Goal: Task Accomplishment & Management: Complete application form

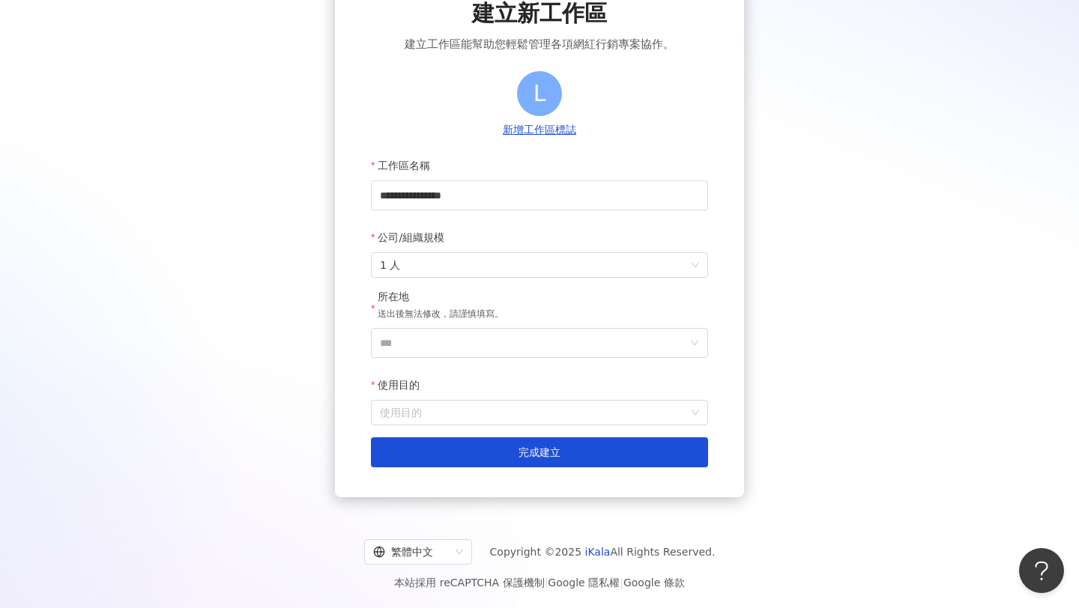
scroll to position [100, 0]
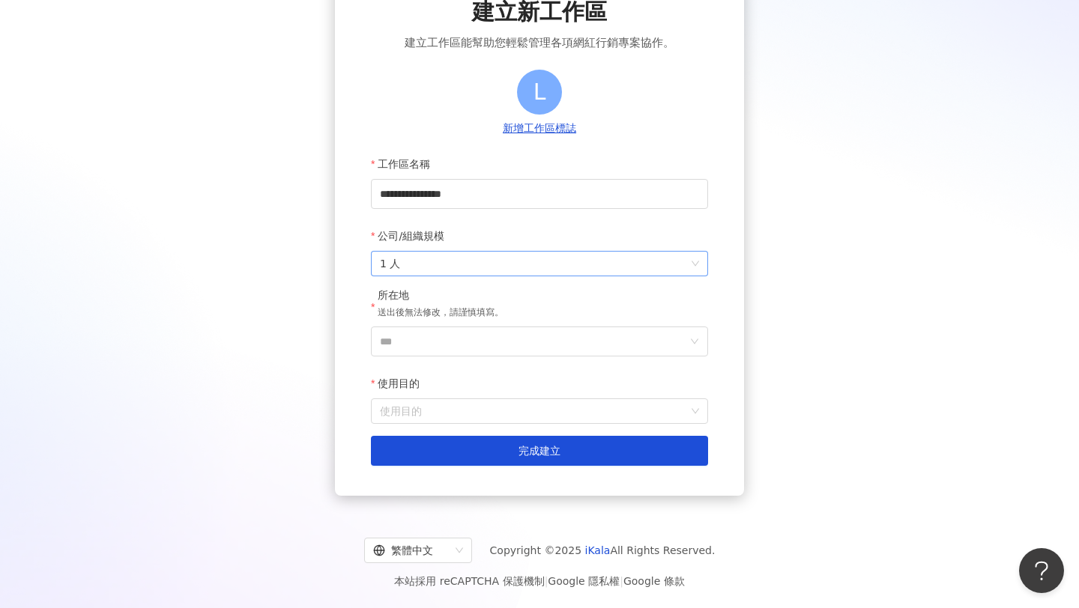
click at [550, 264] on span "1 人" at bounding box center [539, 264] width 319 height 24
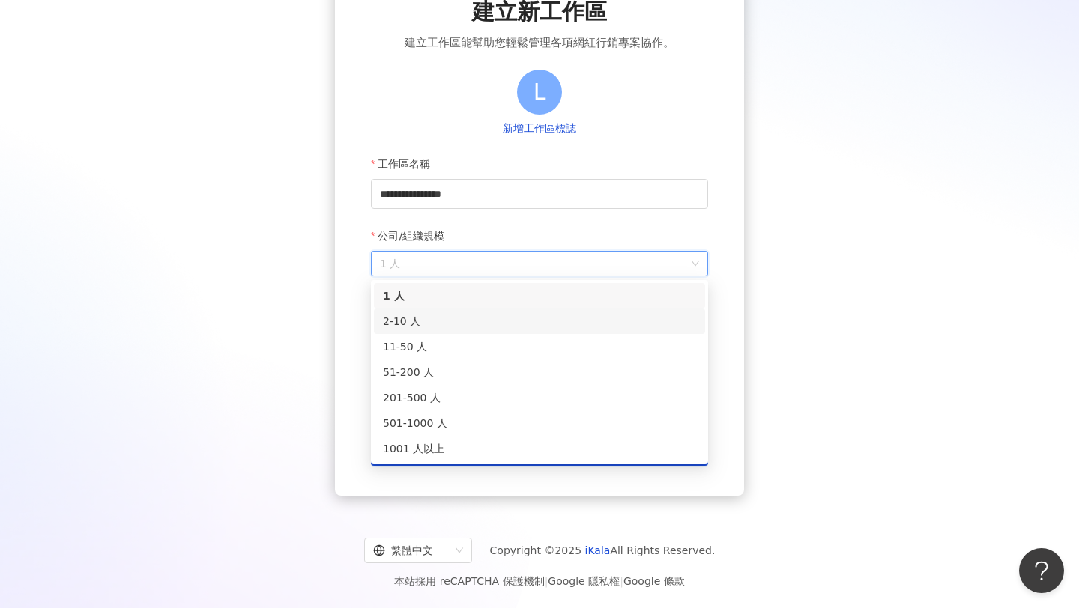
click at [526, 314] on div "2-10 人" at bounding box center [539, 321] width 313 height 16
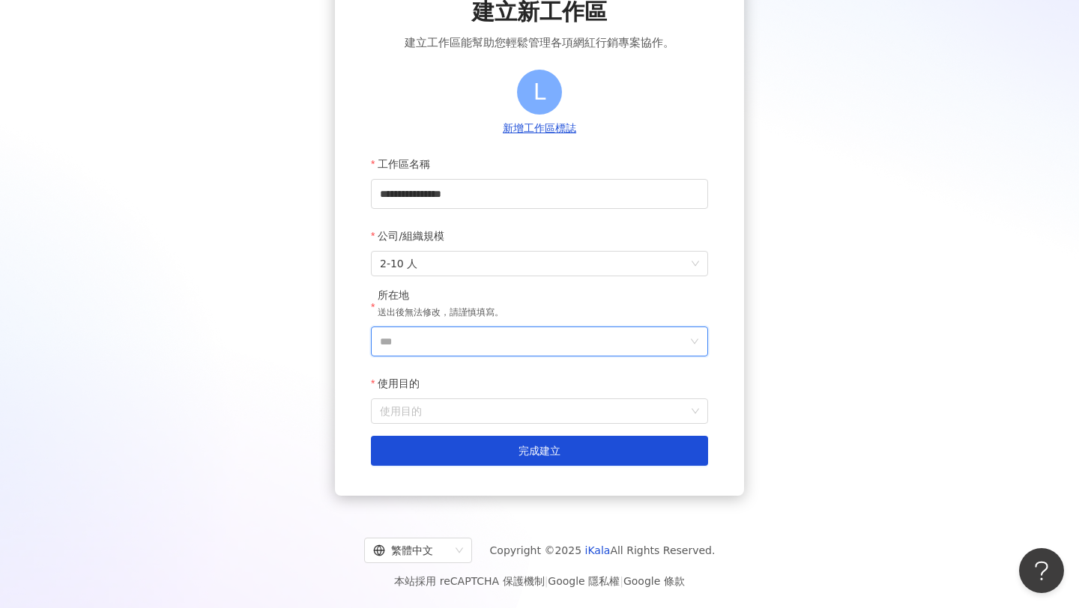
click at [549, 333] on input "***" at bounding box center [533, 341] width 307 height 28
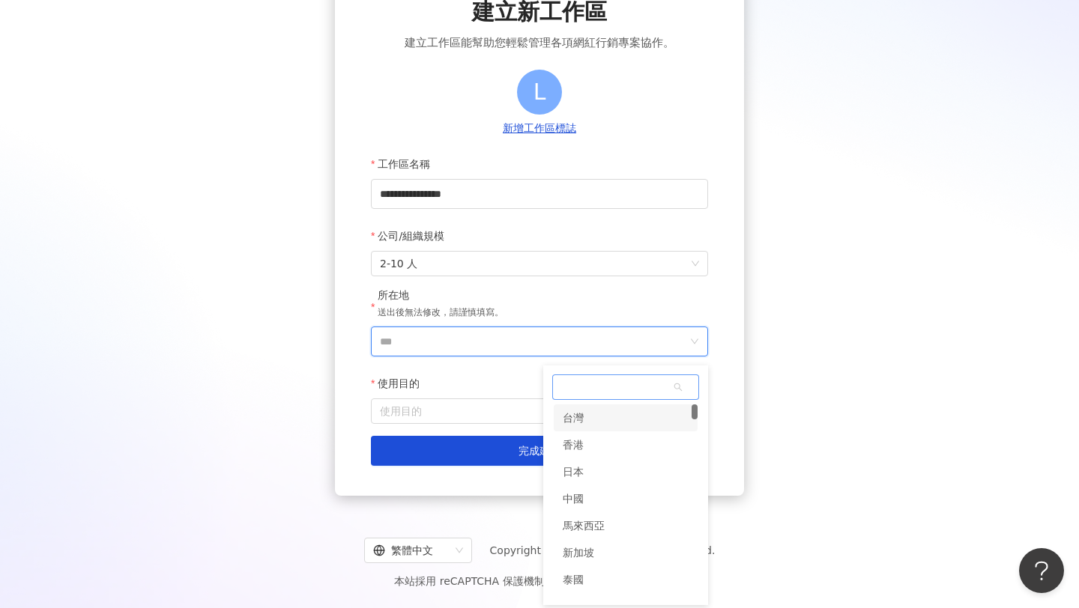
click at [600, 414] on div "台灣" at bounding box center [626, 418] width 144 height 27
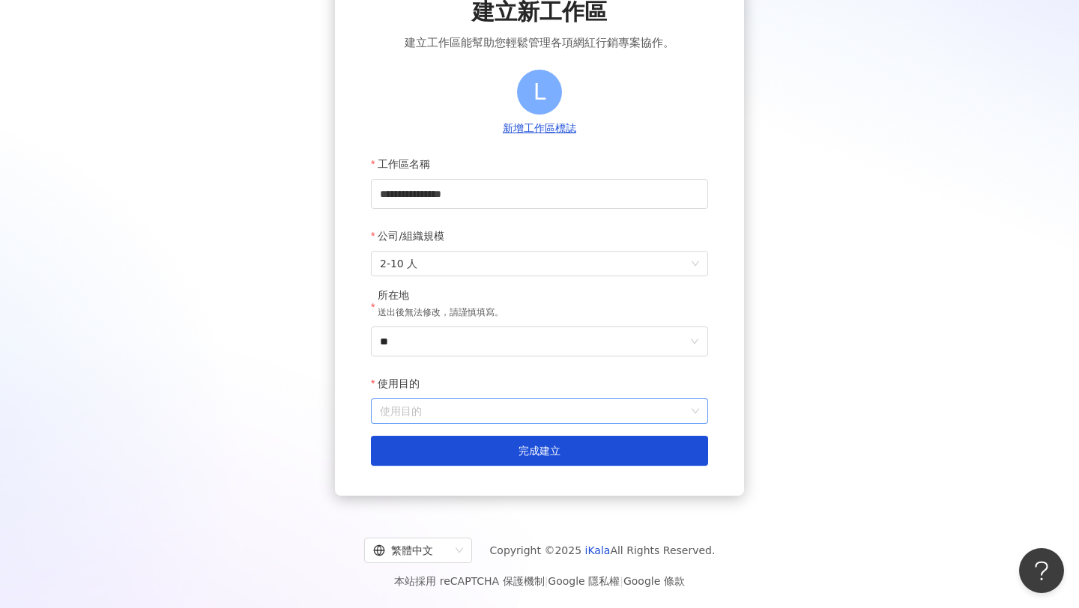
click at [530, 411] on input "使用目的" at bounding box center [539, 411] width 319 height 24
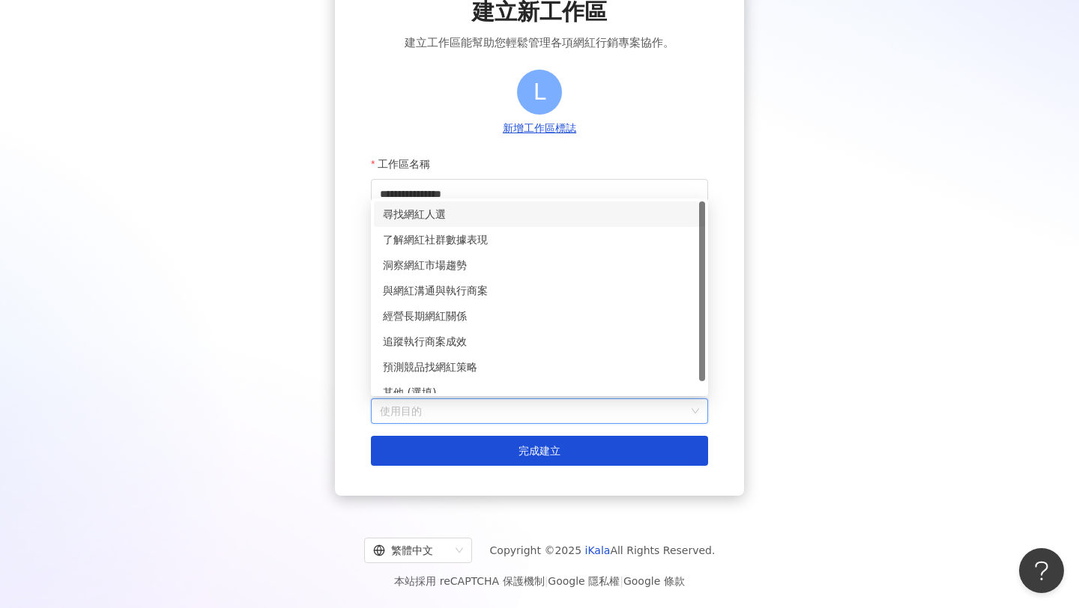
click at [545, 214] on div "尋找網紅人選" at bounding box center [539, 214] width 313 height 16
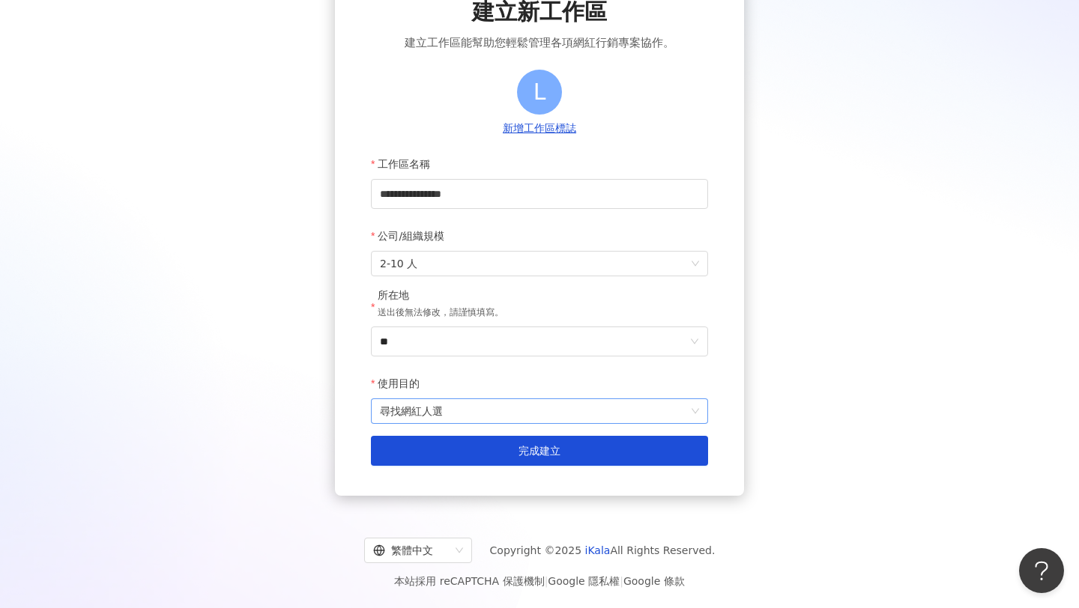
click at [537, 416] on span "尋找網紅人選" at bounding box center [539, 411] width 319 height 24
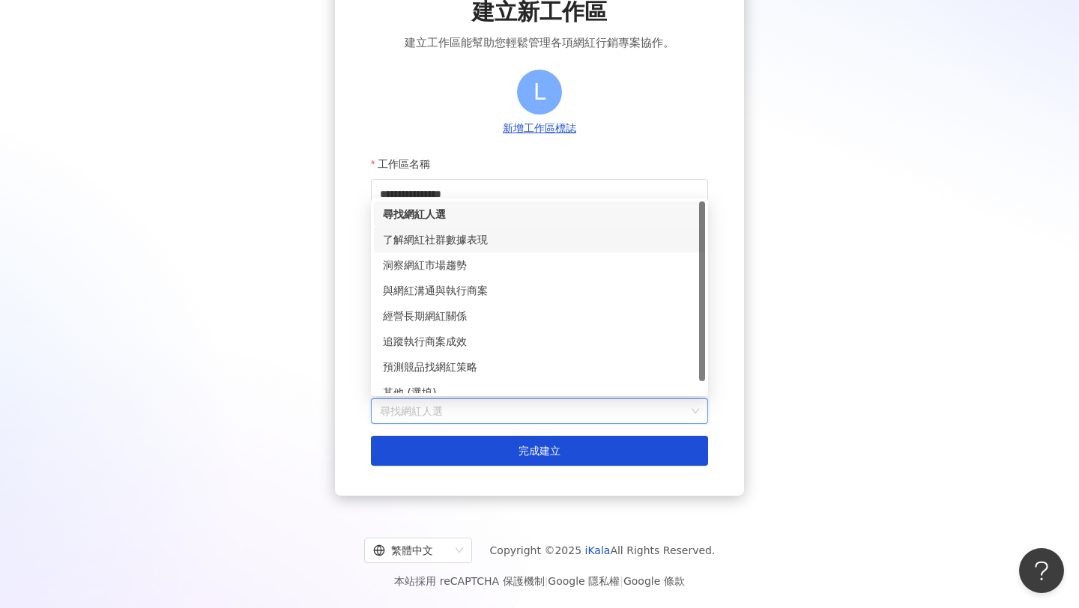
click at [558, 234] on div "了解網紅社群數據表現" at bounding box center [539, 240] width 313 height 16
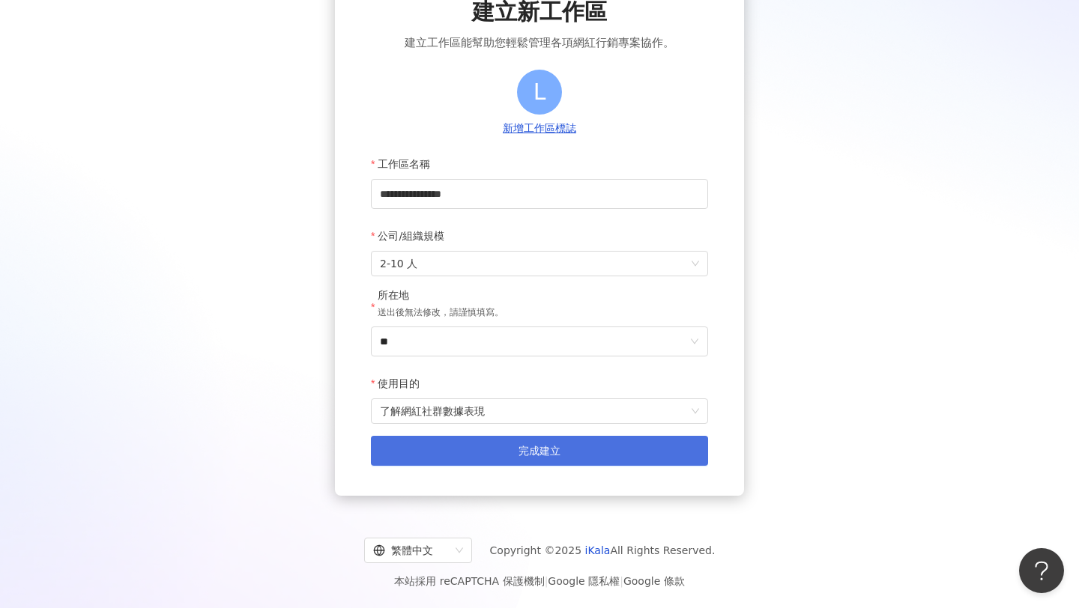
click at [537, 449] on span "完成建立" at bounding box center [540, 451] width 42 height 12
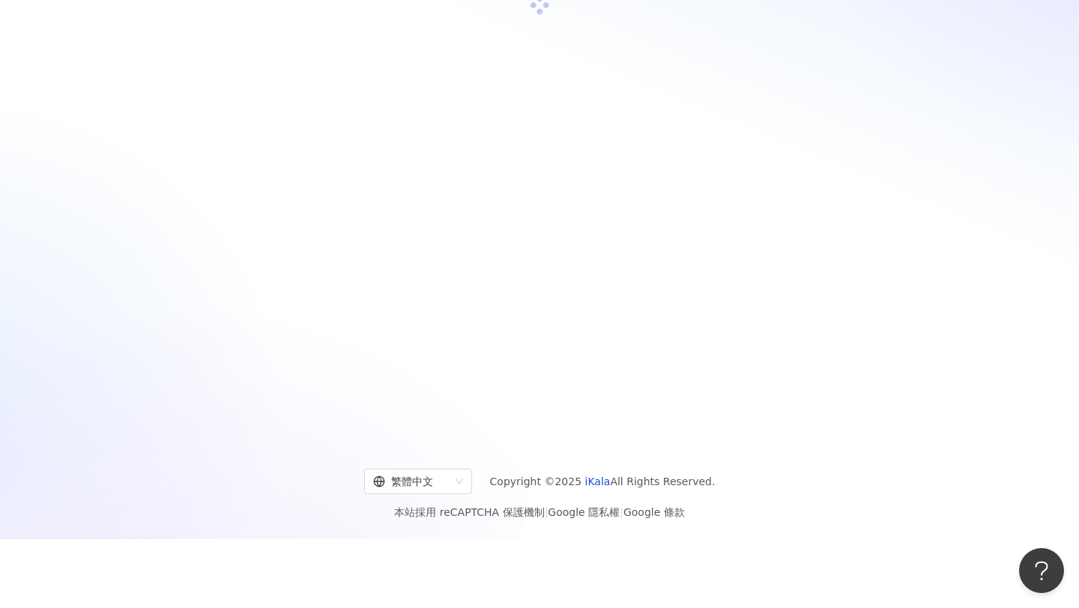
scroll to position [69, 0]
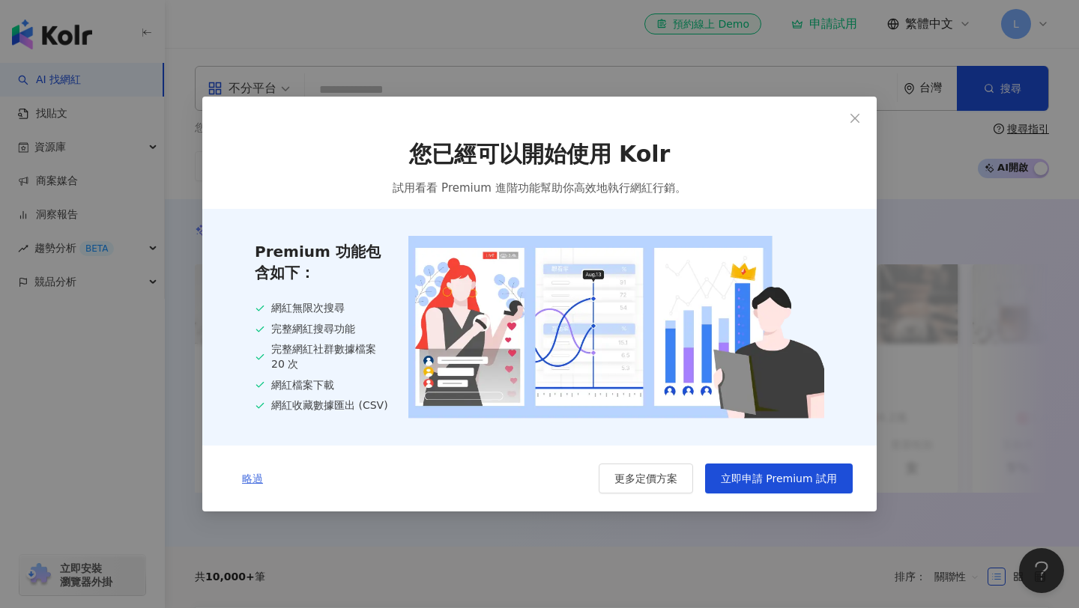
click at [246, 473] on button "略過" at bounding box center [252, 479] width 52 height 30
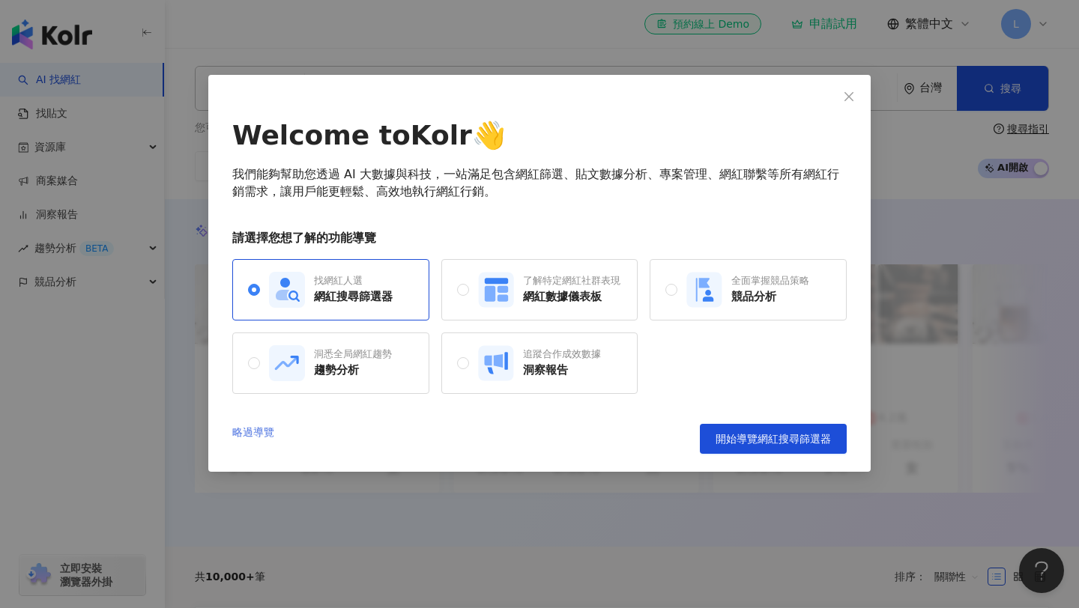
click at [252, 429] on link "略過導覽" at bounding box center [253, 439] width 42 height 30
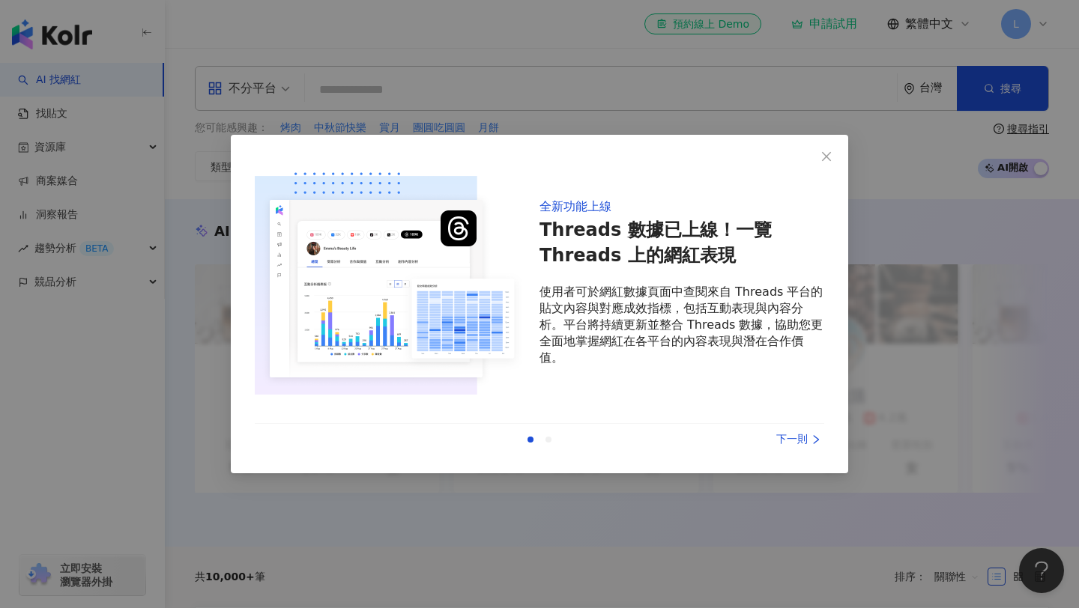
click at [802, 436] on div "下一則" at bounding box center [768, 440] width 112 height 16
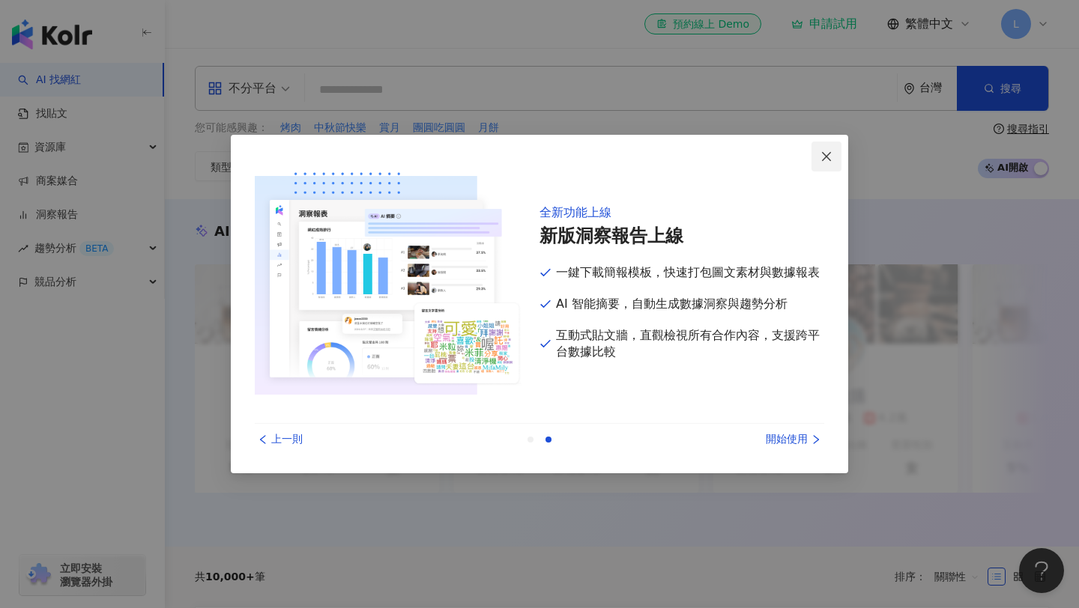
click at [832, 152] on icon "close" at bounding box center [827, 157] width 12 height 12
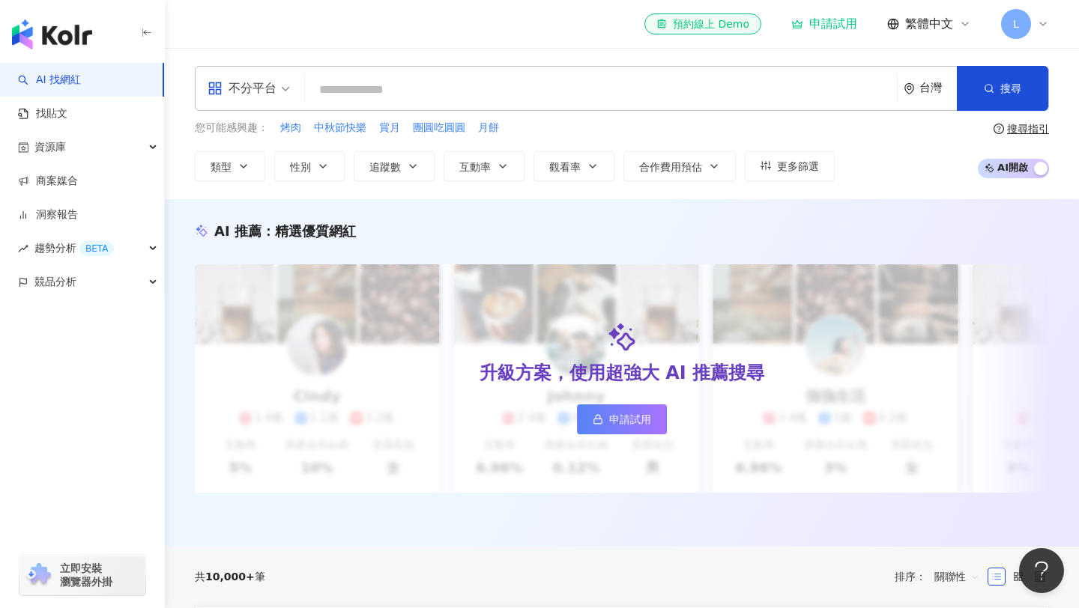
click at [719, 76] on input "search" at bounding box center [601, 90] width 580 height 28
paste input "**********"
type input "**********"
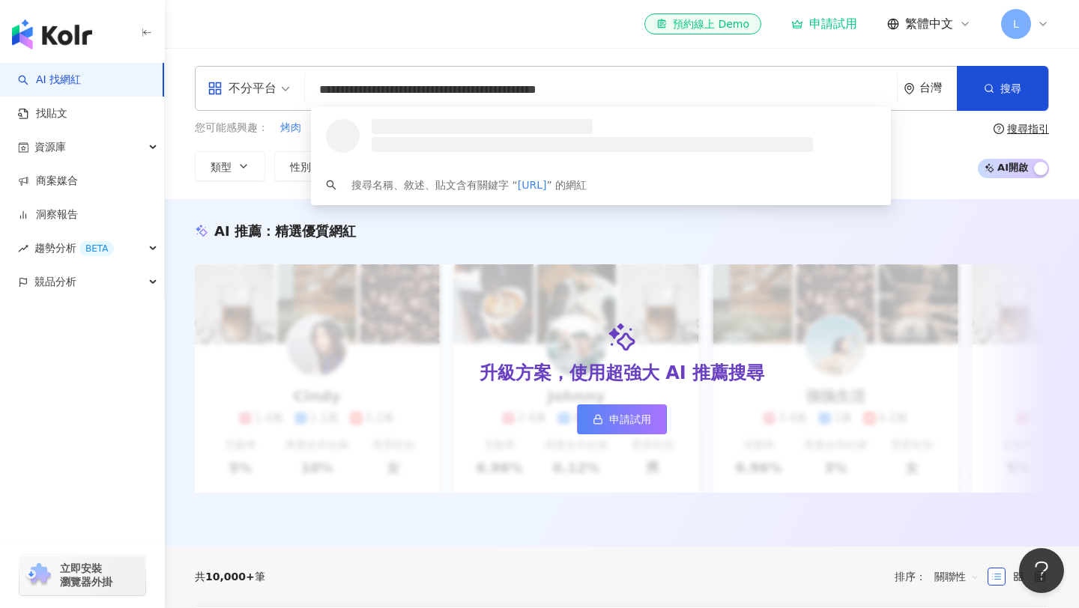
click at [719, 76] on input "**********" at bounding box center [601, 90] width 580 height 28
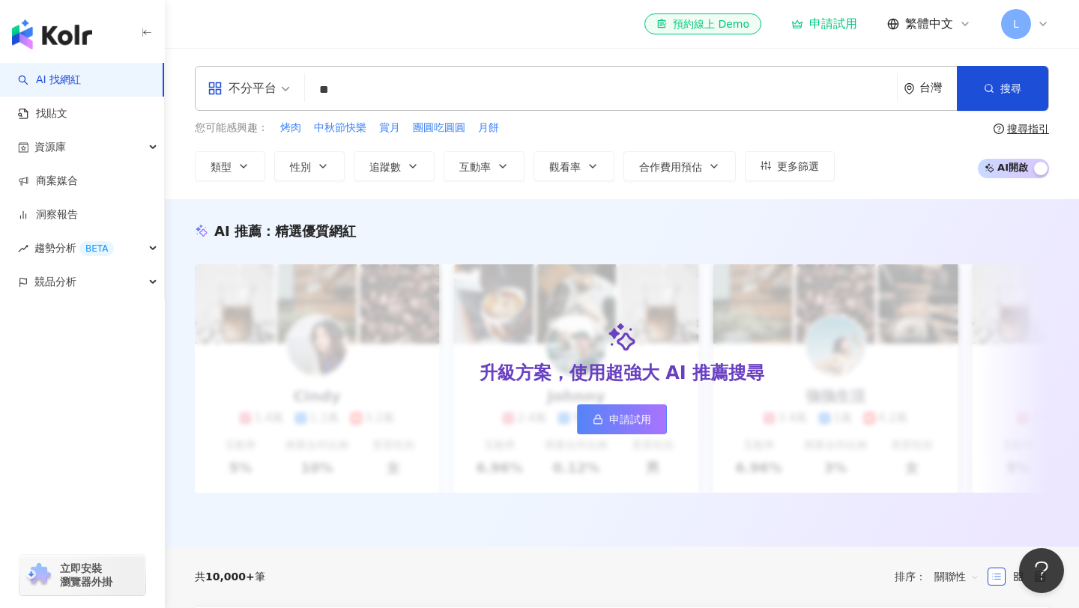
type input "*"
type input "***"
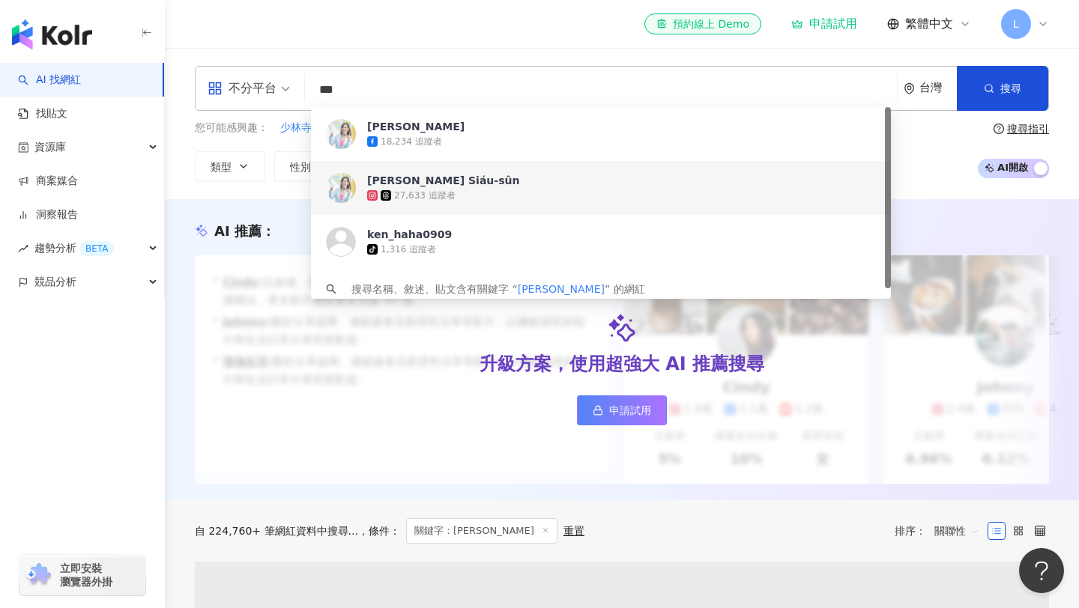
click at [608, 182] on span "[PERSON_NAME] Siáu-sûn" at bounding box center [592, 180] width 451 height 15
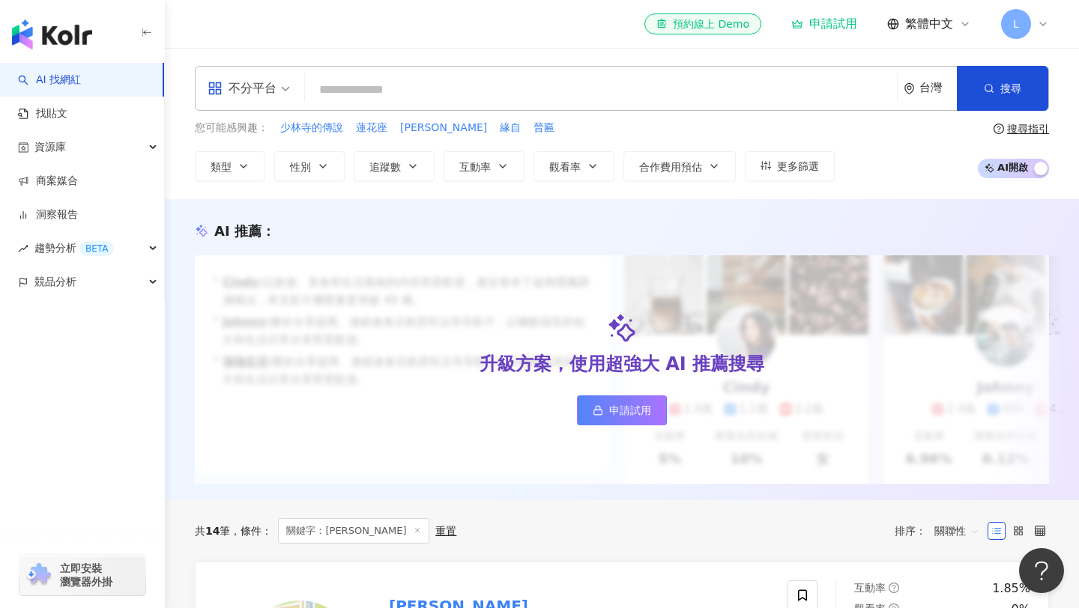
click at [518, 88] on input "search" at bounding box center [601, 90] width 580 height 28
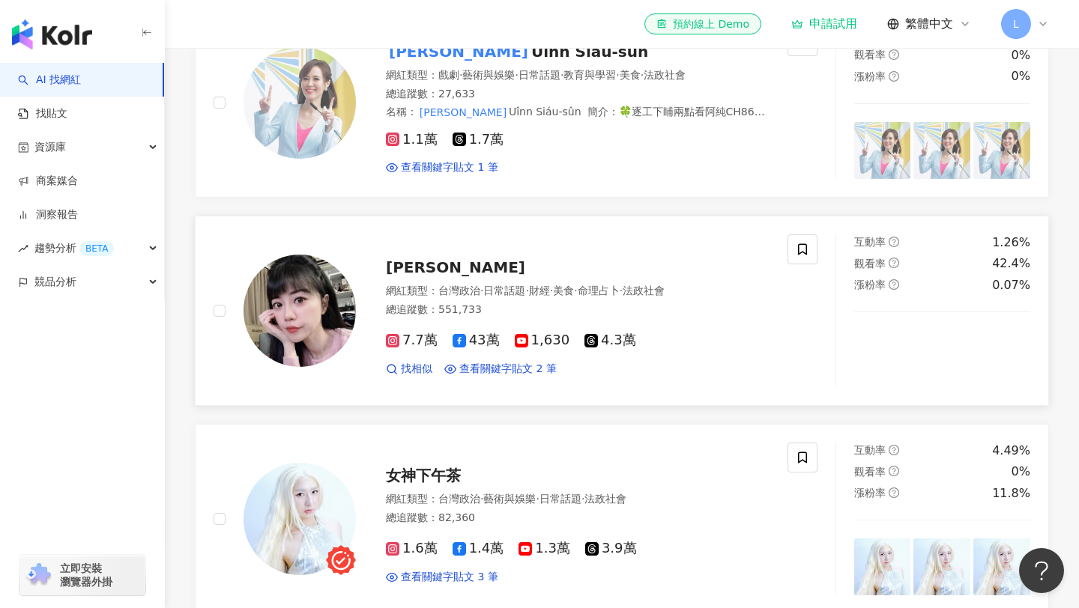
scroll to position [758, 0]
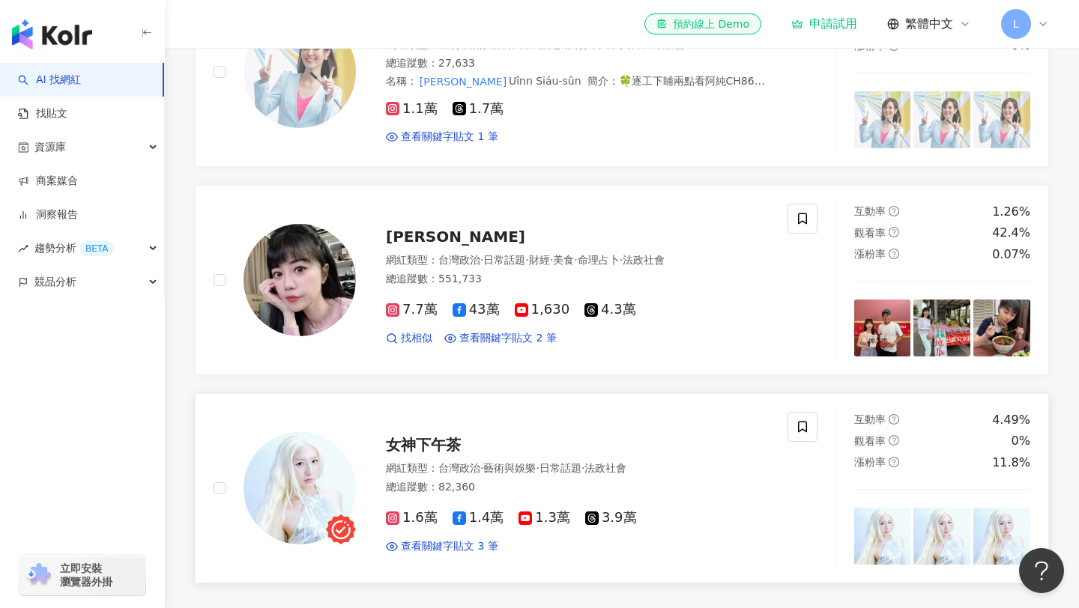
click at [435, 454] on span "女神下午茶" at bounding box center [423, 445] width 75 height 18
click at [398, 268] on div "網紅類型 ： 台灣政治 · 日常話題 · 財經 · 美食 · 命理占卜 · 法政社會" at bounding box center [578, 260] width 384 height 15
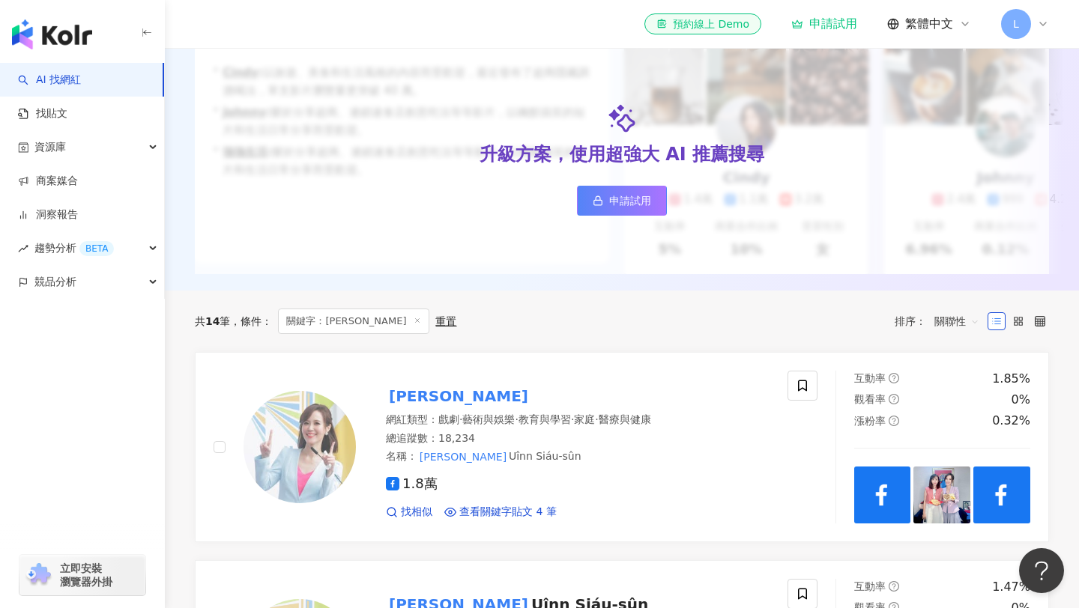
scroll to position [0, 0]
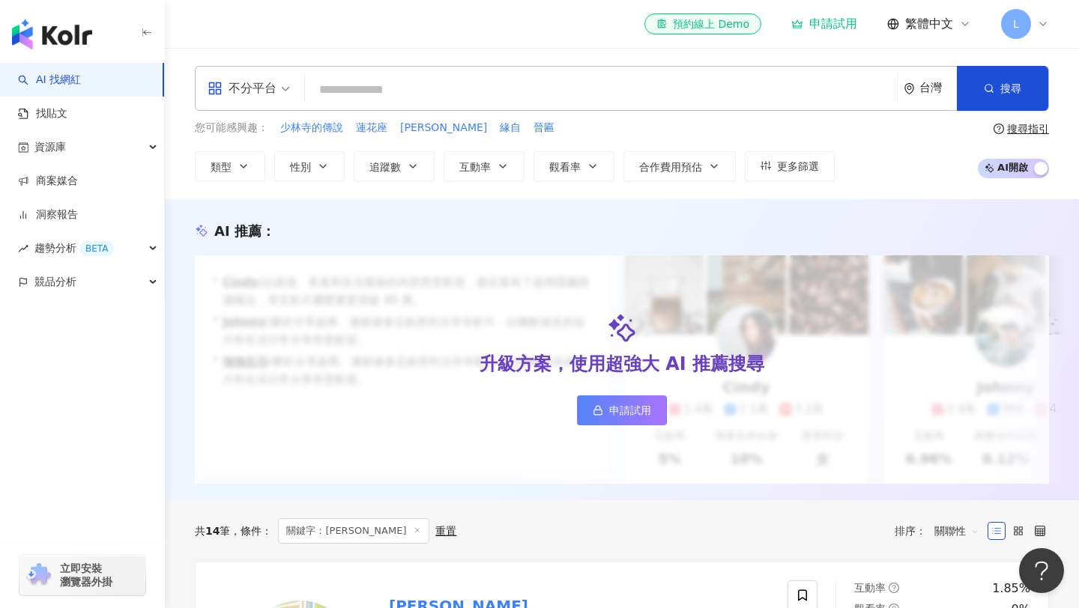
click at [838, 23] on div "申請試用" at bounding box center [824, 23] width 66 height 15
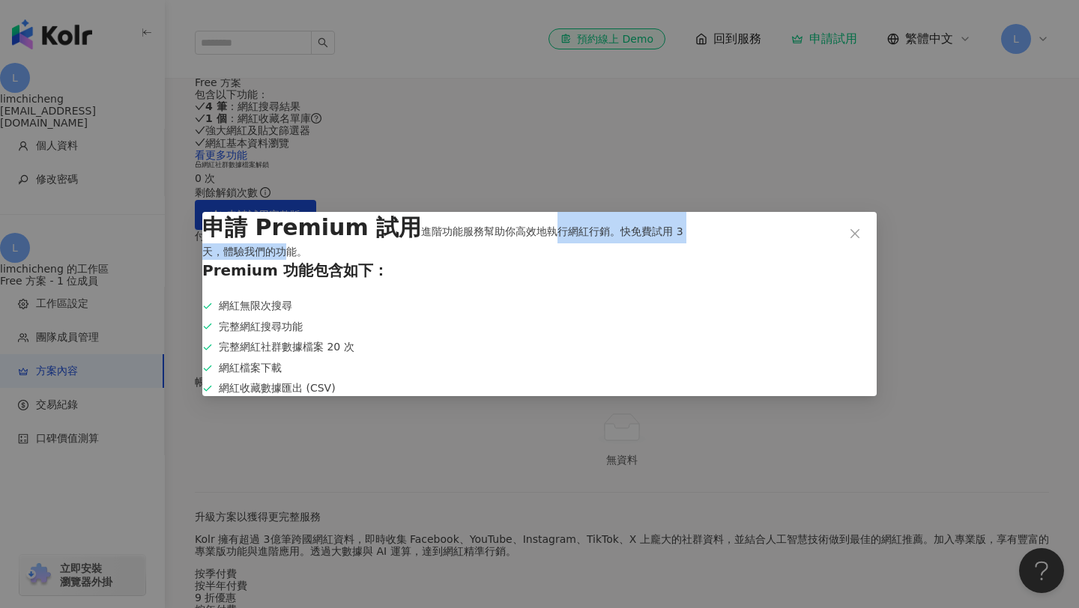
drag, startPoint x: 390, startPoint y: 199, endPoint x: 389, endPoint y: 217, distance: 18.0
click at [389, 226] on span "進階功能服務幫助你高效地執行網紅行銷。快免費試用 3 天，體驗我們的功能。" at bounding box center [442, 242] width 481 height 32
click at [846, 219] on button "Close" at bounding box center [855, 234] width 30 height 30
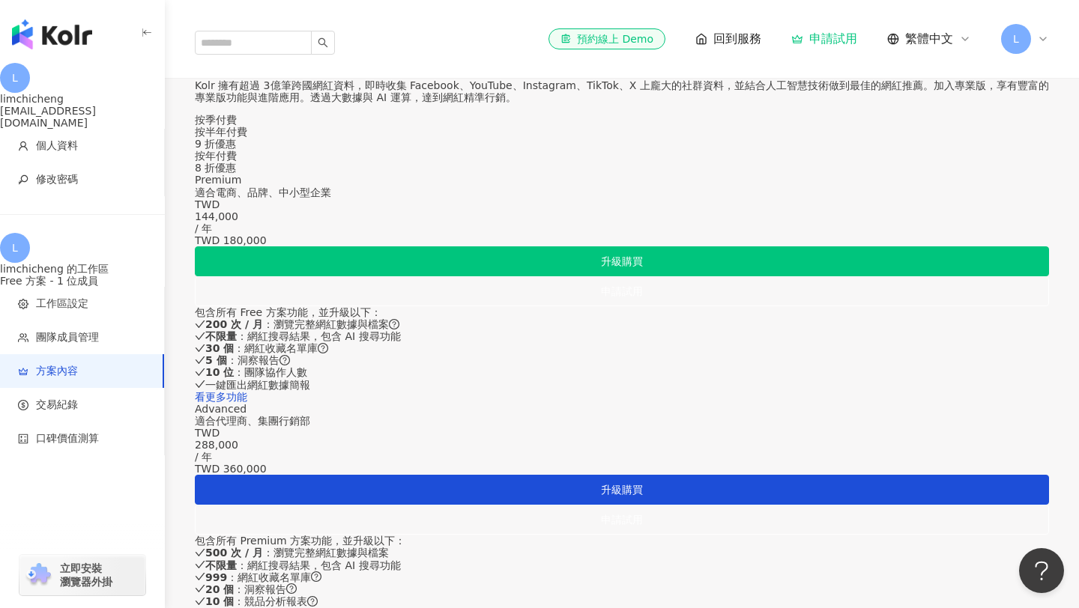
scroll to position [450, 0]
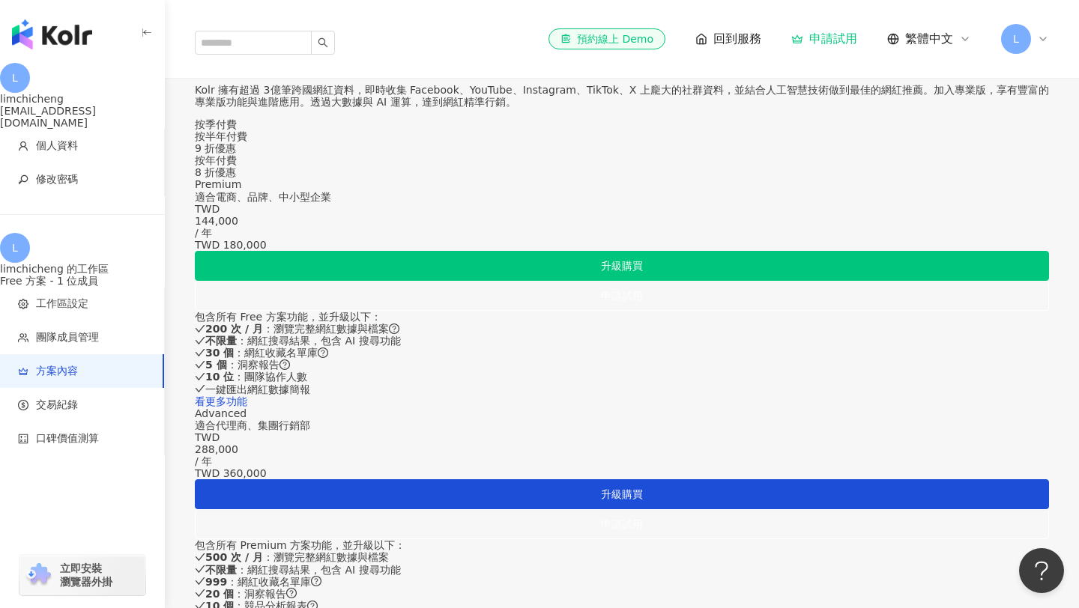
click at [555, 130] on div "按季付費" at bounding box center [622, 124] width 854 height 12
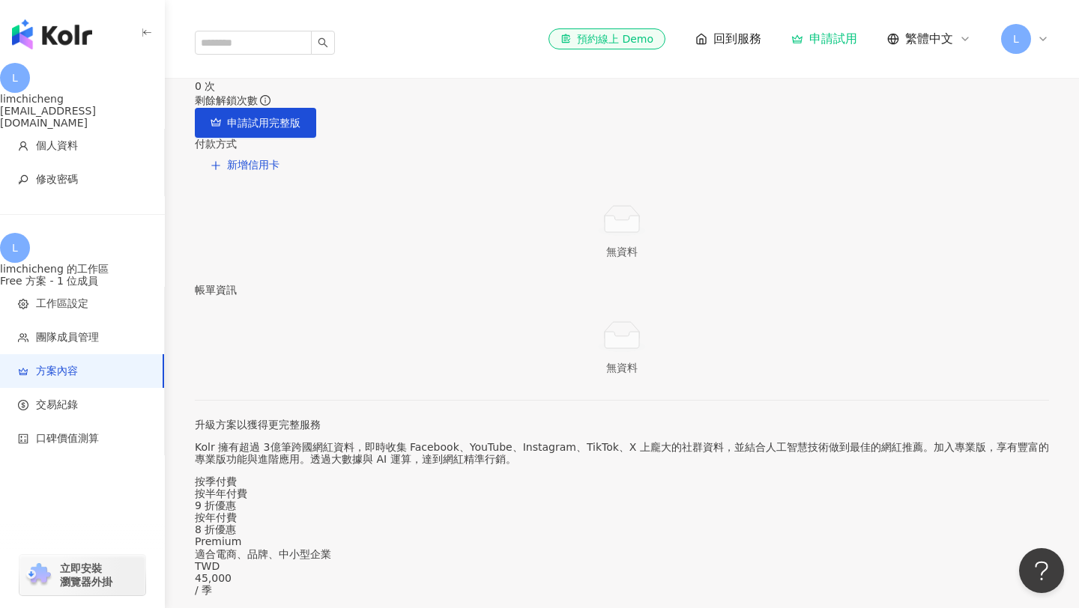
scroll to position [0, 0]
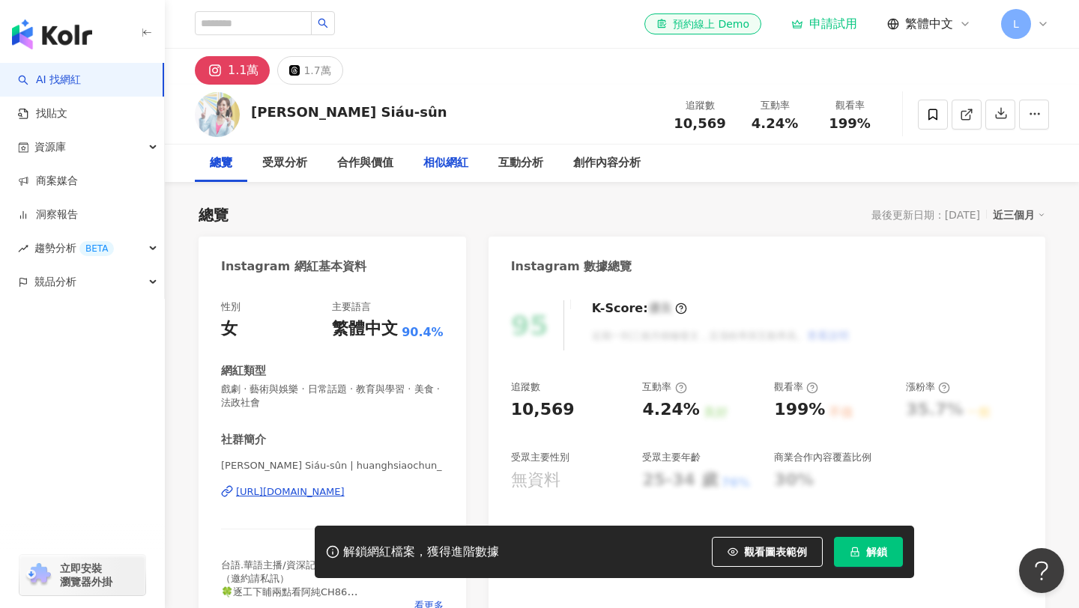
click at [451, 160] on div "相似網紅" at bounding box center [445, 163] width 45 height 18
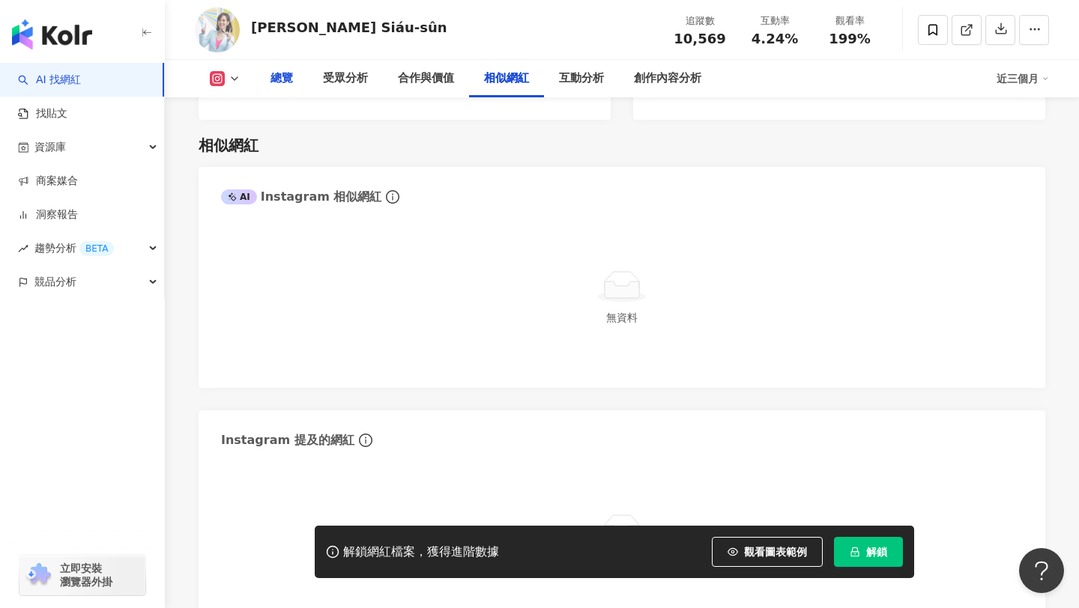
click at [280, 78] on div "總覽" at bounding box center [282, 79] width 22 height 18
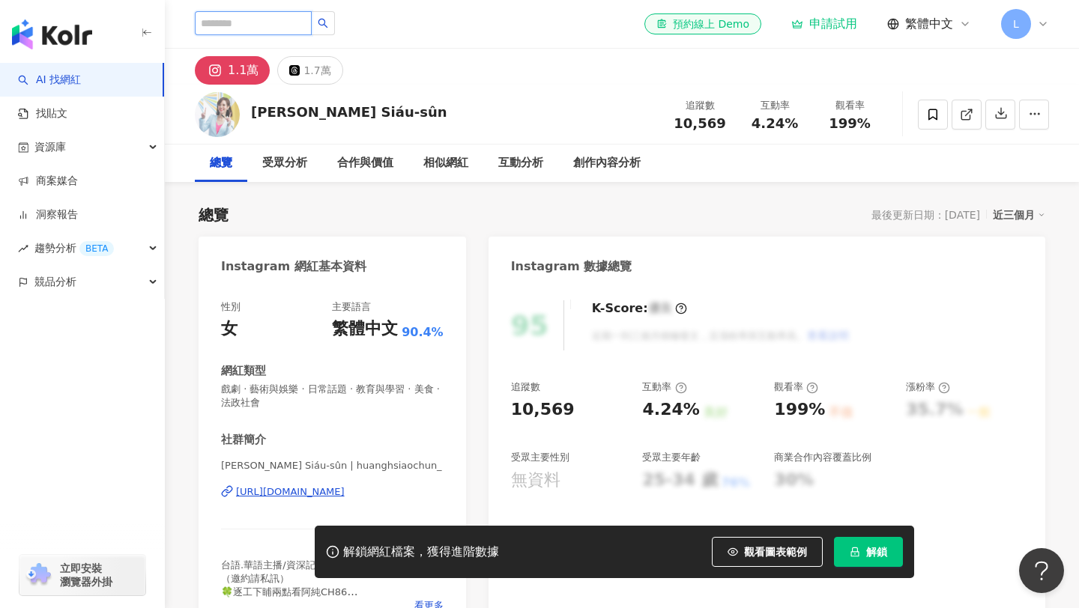
click at [256, 32] on input "search" at bounding box center [253, 23] width 117 height 24
type input "***"
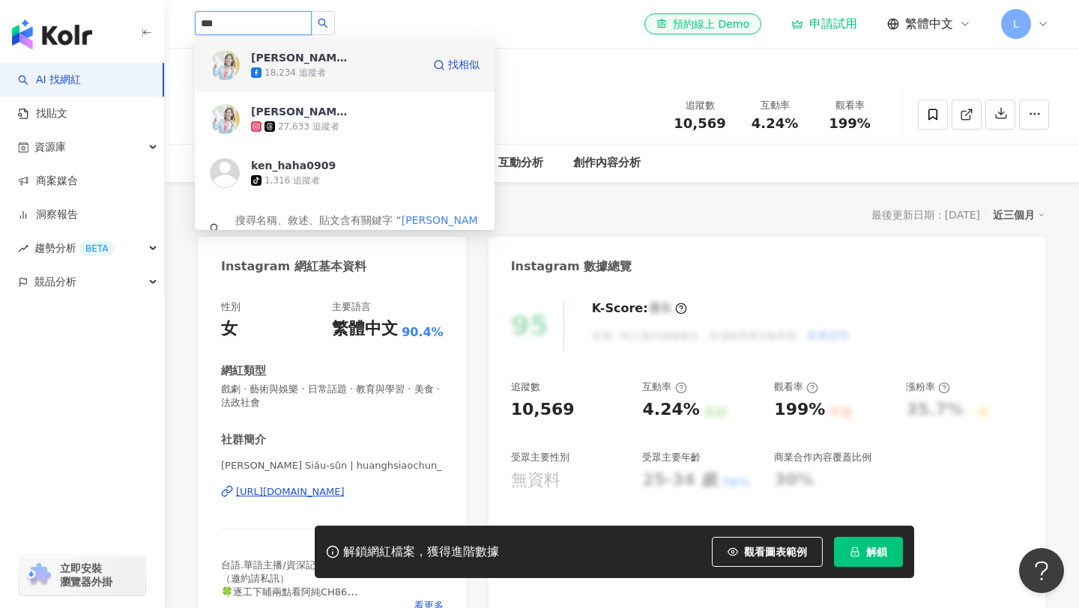
click at [372, 75] on div "18,234 追蹤者" at bounding box center [336, 72] width 171 height 15
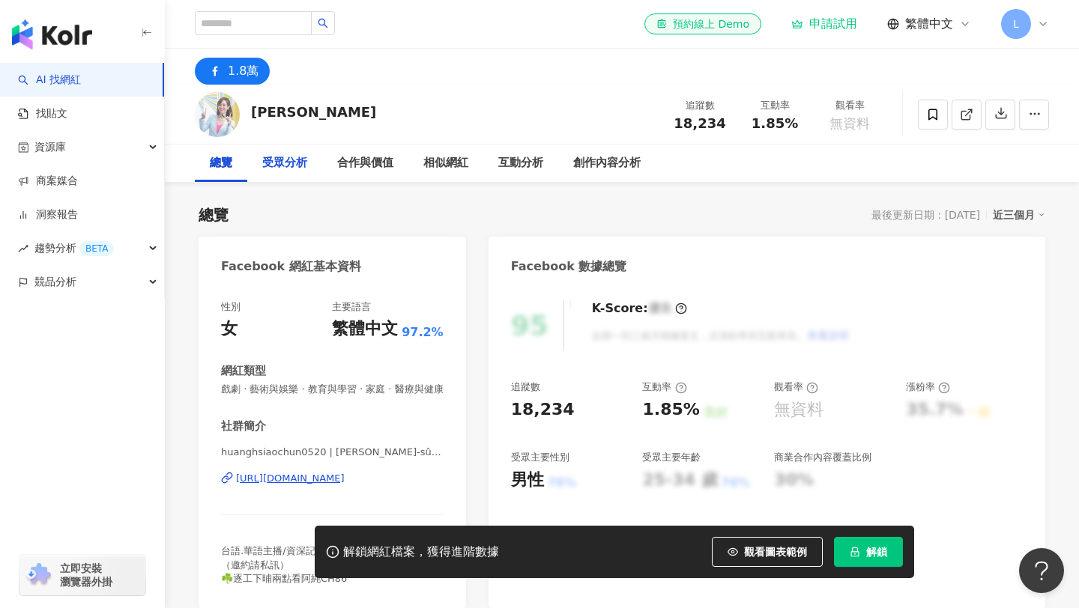
click at [301, 168] on div "受眾分析" at bounding box center [284, 163] width 45 height 18
click at [272, 19] on input "search" at bounding box center [253, 23] width 117 height 24
click at [265, 21] on input "search" at bounding box center [253, 23] width 117 height 24
type input "***"
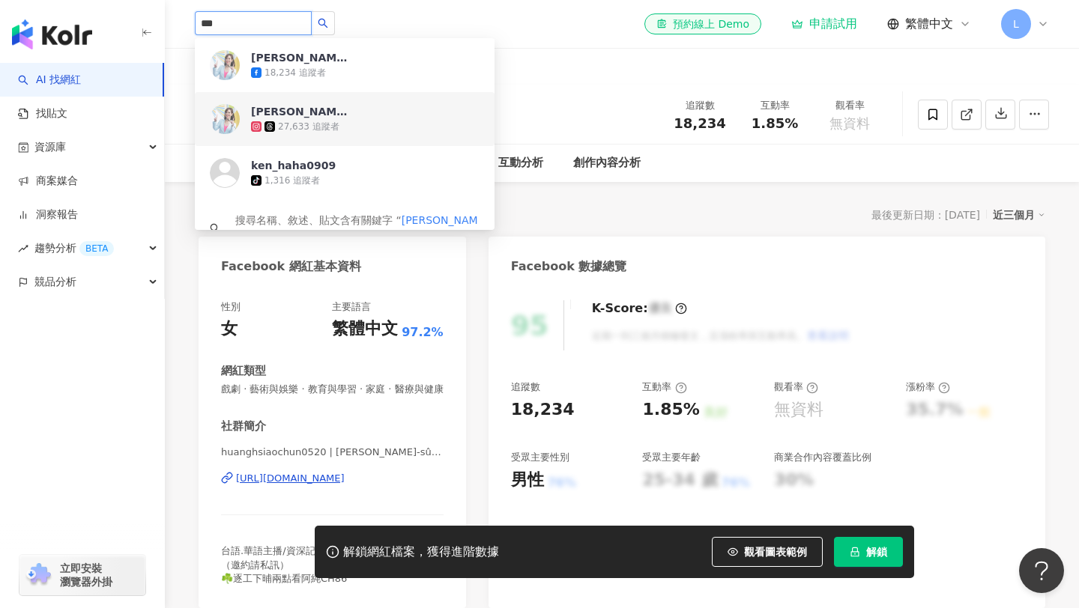
click at [375, 124] on div "27,633 追蹤者" at bounding box center [365, 126] width 229 height 15
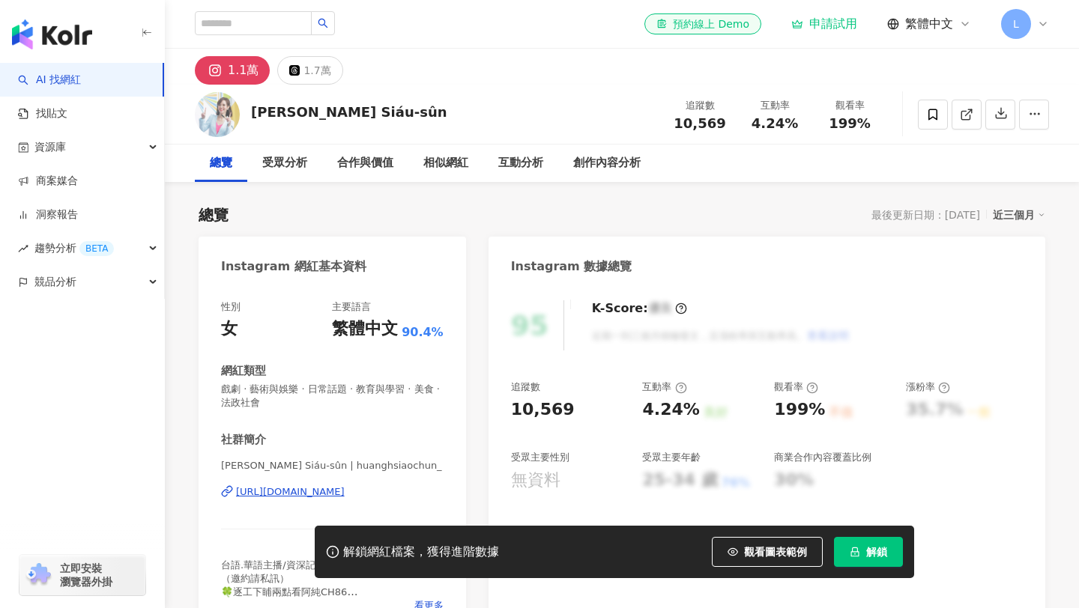
scroll to position [227, 0]
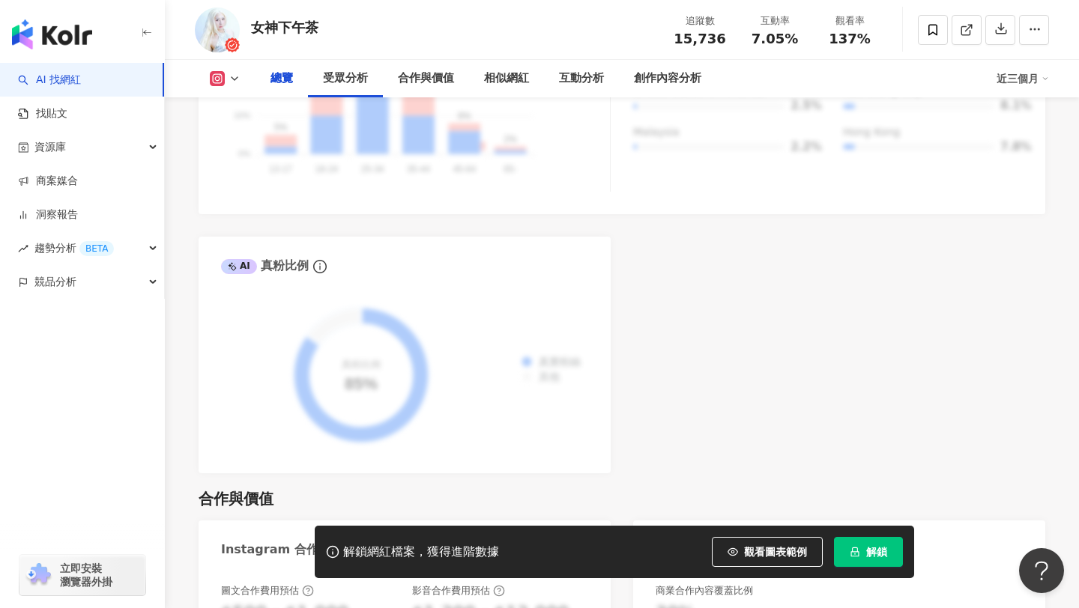
scroll to position [793, 0]
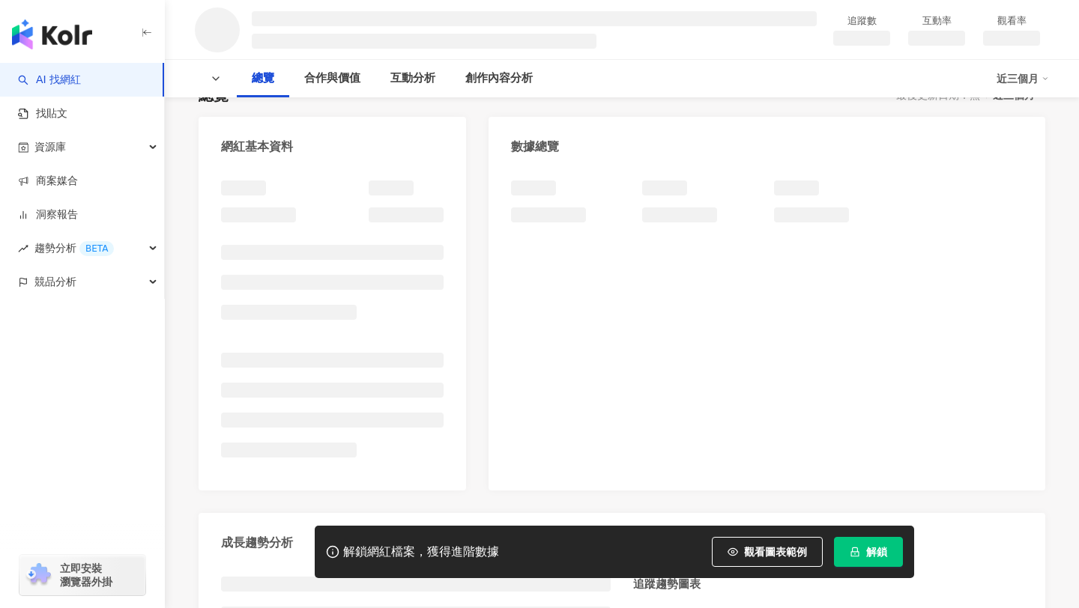
scroll to position [334, 0]
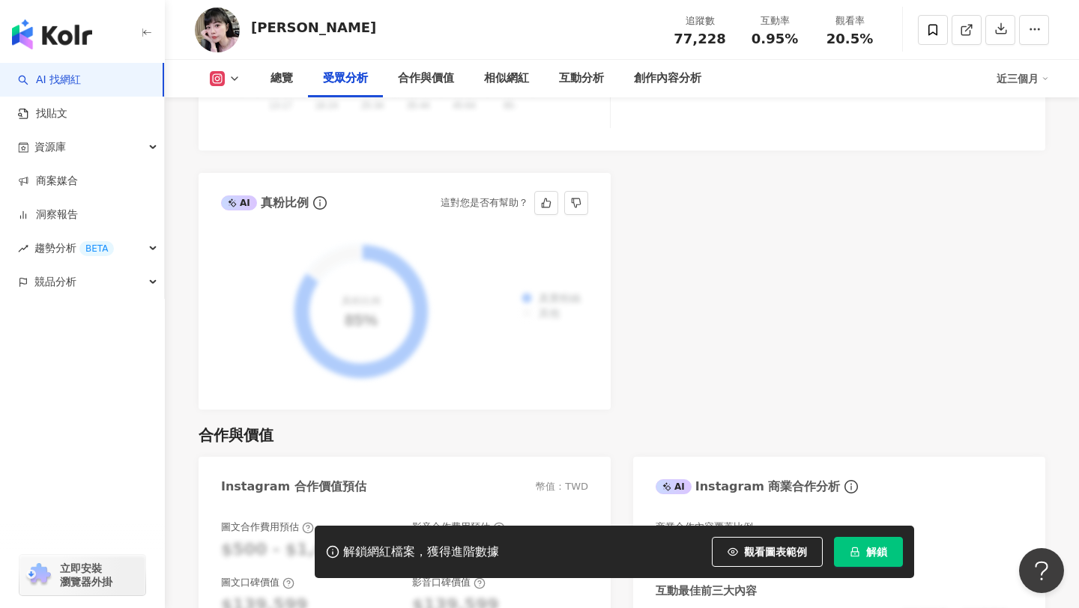
scroll to position [1706, 0]
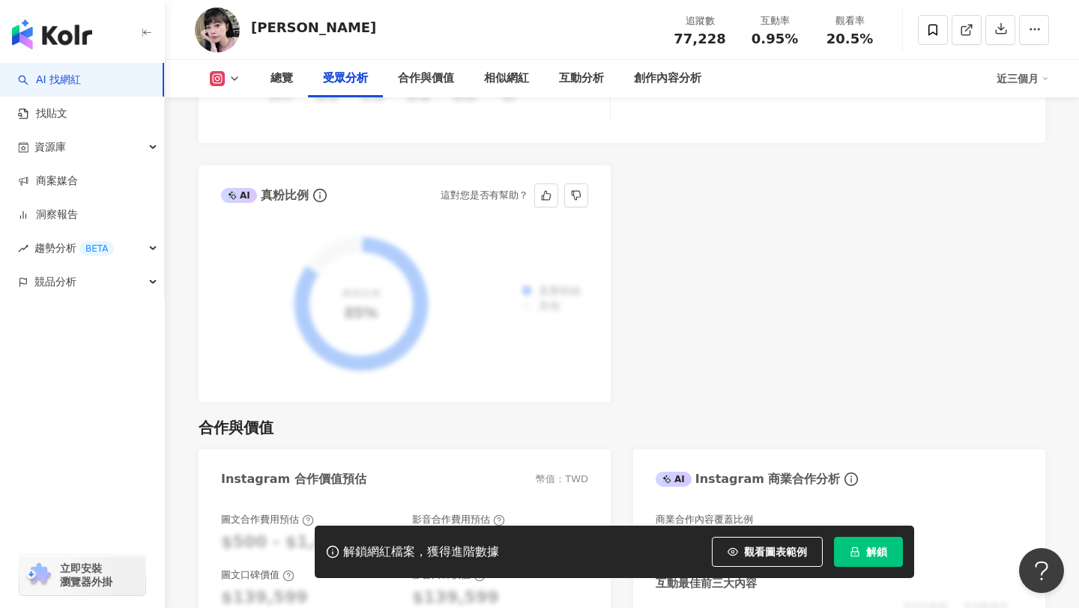
click at [429, 253] on div "真實粉絲 其他 真粉比例 85%" at bounding box center [404, 304] width 367 height 151
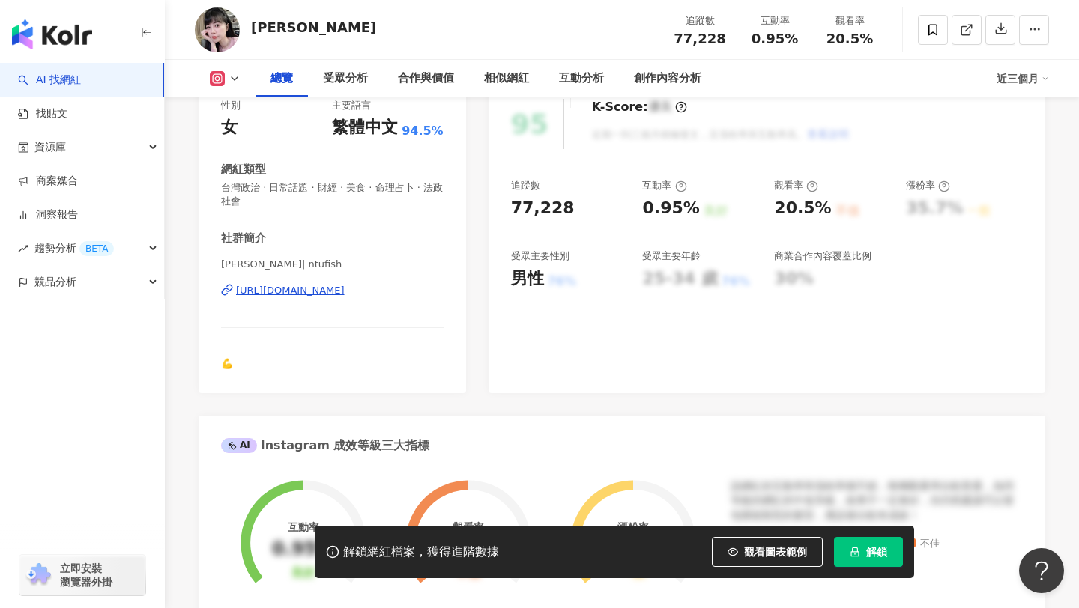
scroll to position [0, 0]
